Goal: Information Seeking & Learning: Understand process/instructions

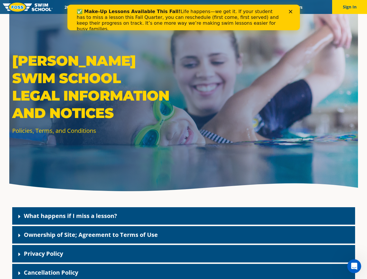
click at [183, 146] on div "[PERSON_NAME] Swim School Legal Information and Notices Policies, Terms, and Co…" at bounding box center [183, 97] width 349 height 195
click at [350, 7] on button "Sign In" at bounding box center [349, 7] width 35 height 14
click at [184, 216] on div "What happens if I miss a lesson?" at bounding box center [183, 215] width 343 height 17
click at [70, 216] on link "What happens if I miss a lesson?" at bounding box center [70, 216] width 93 height 8
click at [184, 235] on div "Ownership of Site; Agreement to Terms of Use" at bounding box center [183, 234] width 343 height 17
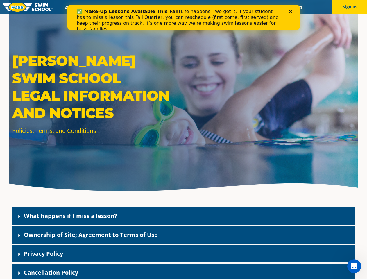
click at [91, 234] on link "Ownership of Site; Agreement to Terms of Use" at bounding box center [91, 235] width 134 height 8
click at [184, 254] on div "Privacy Policy" at bounding box center [183, 253] width 343 height 17
click at [43, 253] on link "Privacy Policy" at bounding box center [43, 254] width 39 height 8
click at [184, 271] on div "Cancellation Policy" at bounding box center [183, 272] width 343 height 17
click at [51, 272] on link "Cancellation Policy" at bounding box center [51, 272] width 54 height 8
